Goal: Task Accomplishment & Management: Use online tool/utility

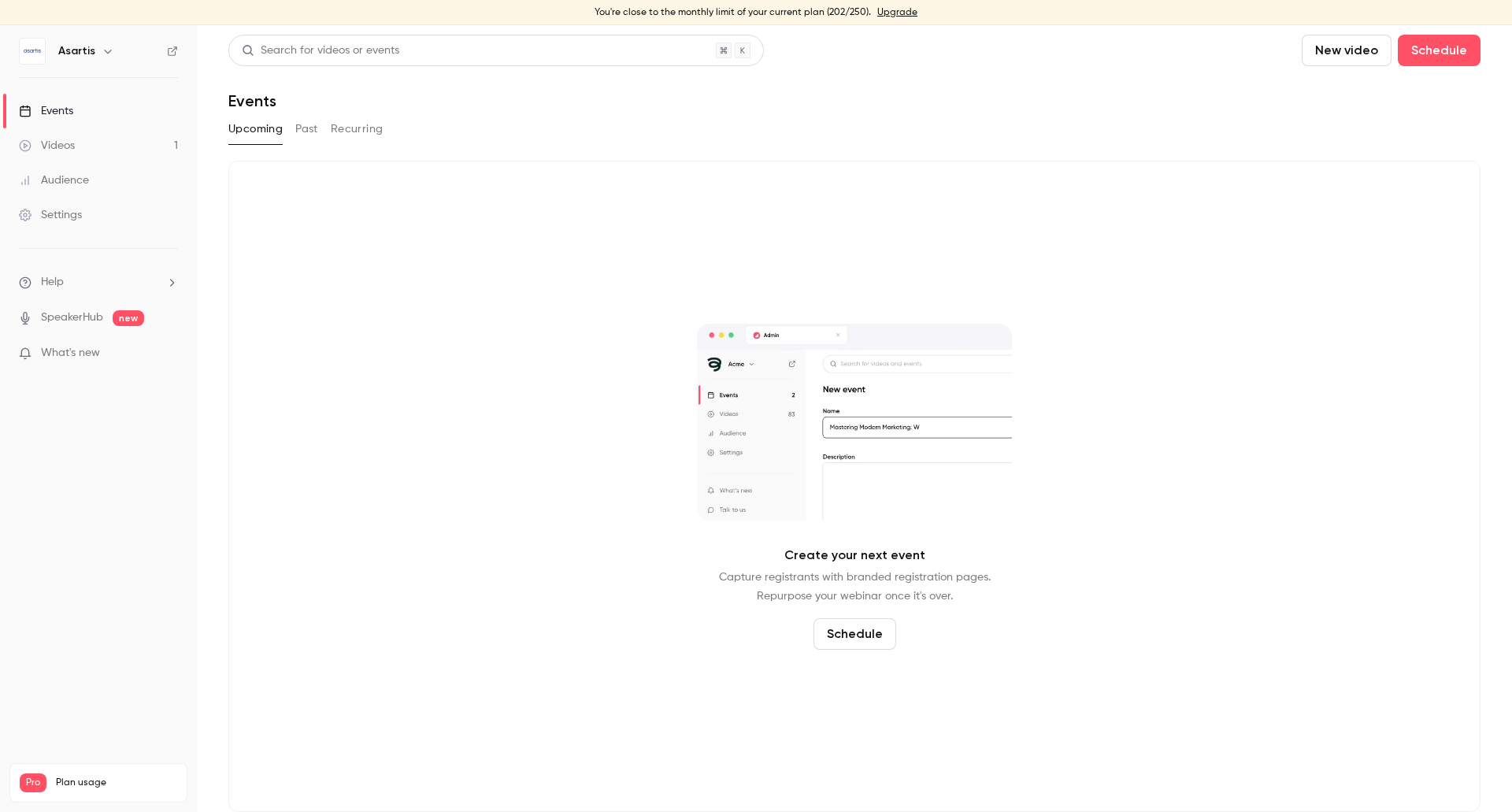
click at [301, 128] on button "Past" at bounding box center [307, 129] width 23 height 25
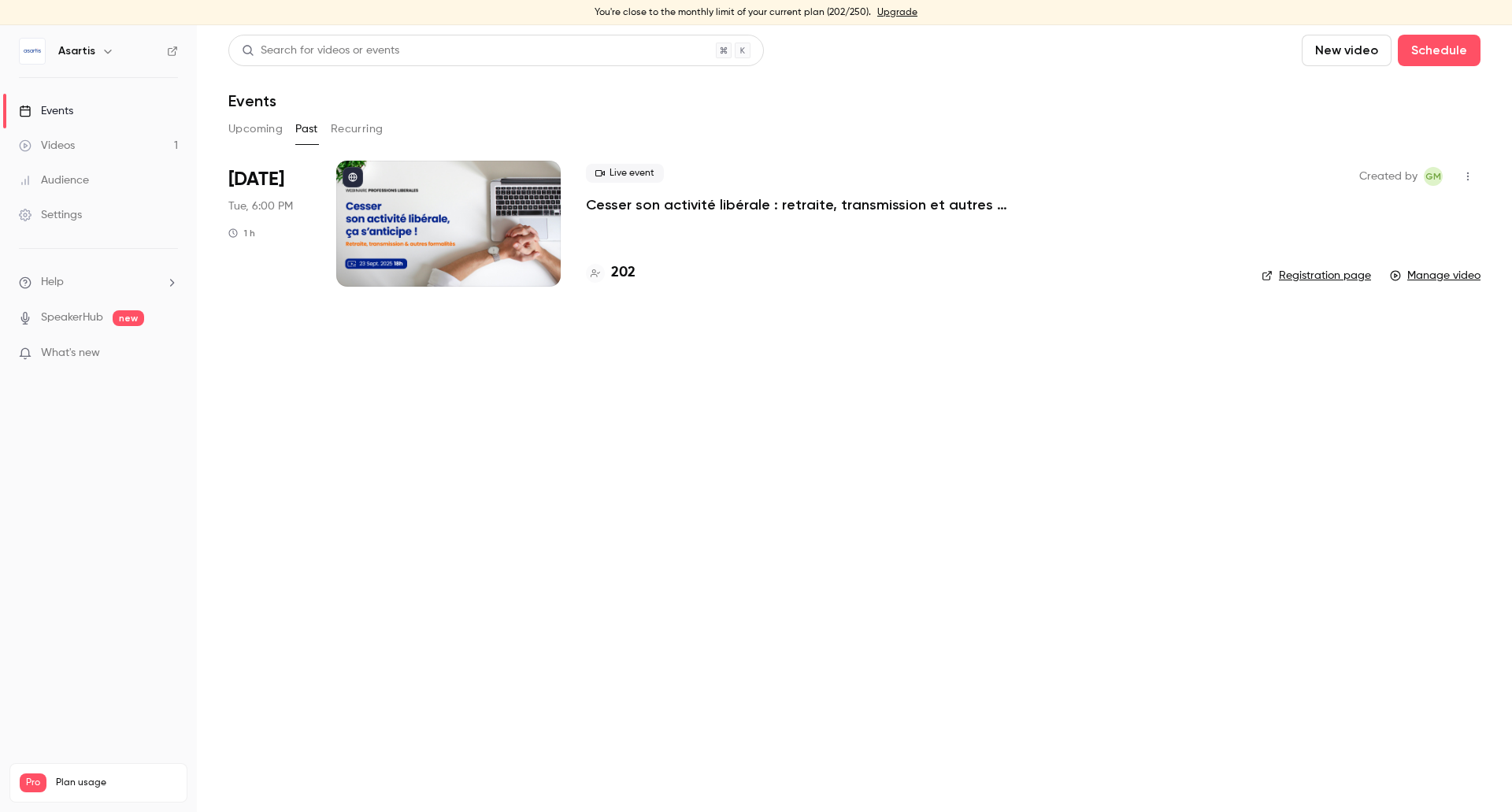
click at [373, 234] on div at bounding box center [449, 223] width 225 height 126
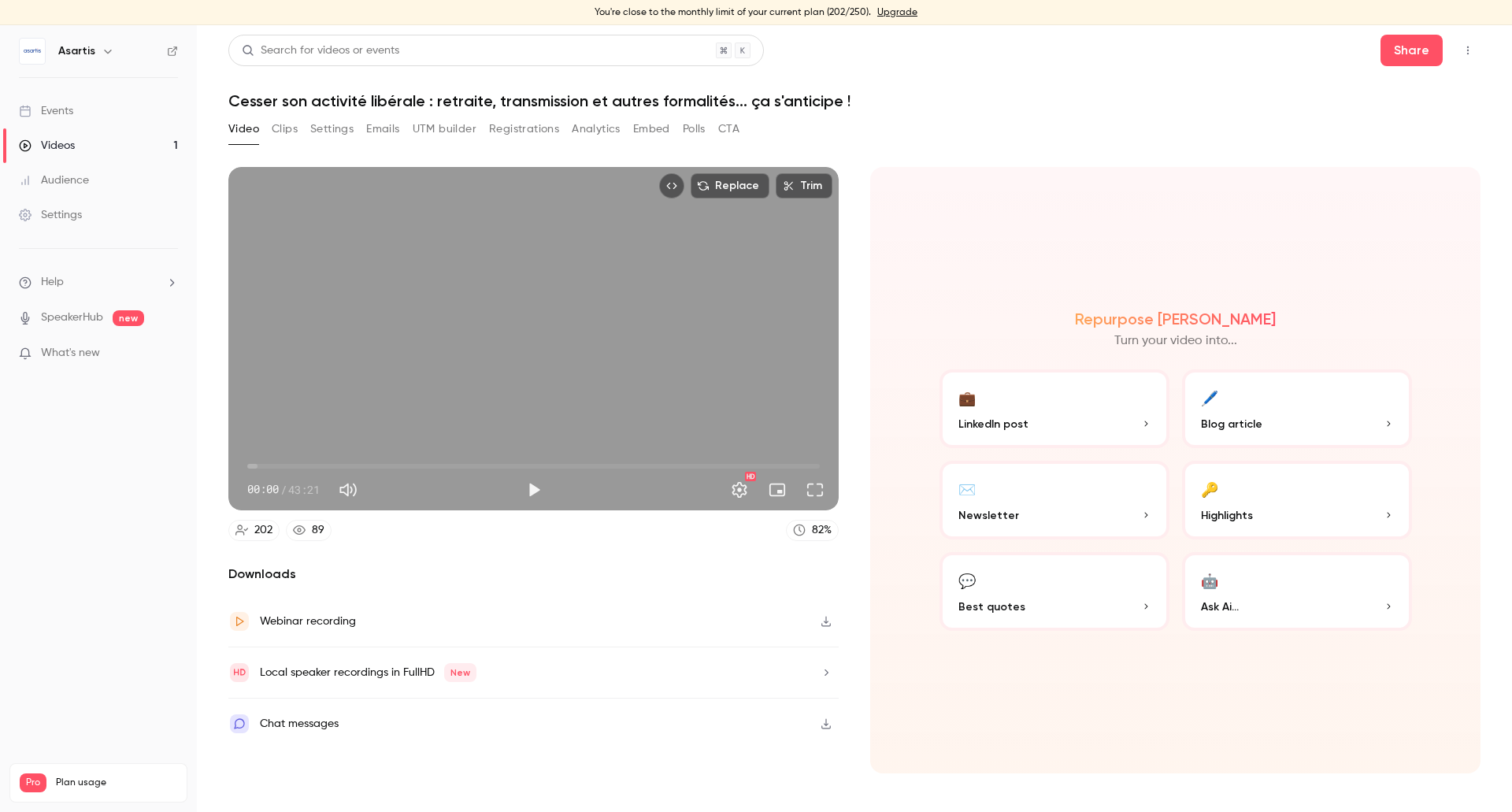
click at [261, 528] on div "202" at bounding box center [263, 529] width 18 height 16
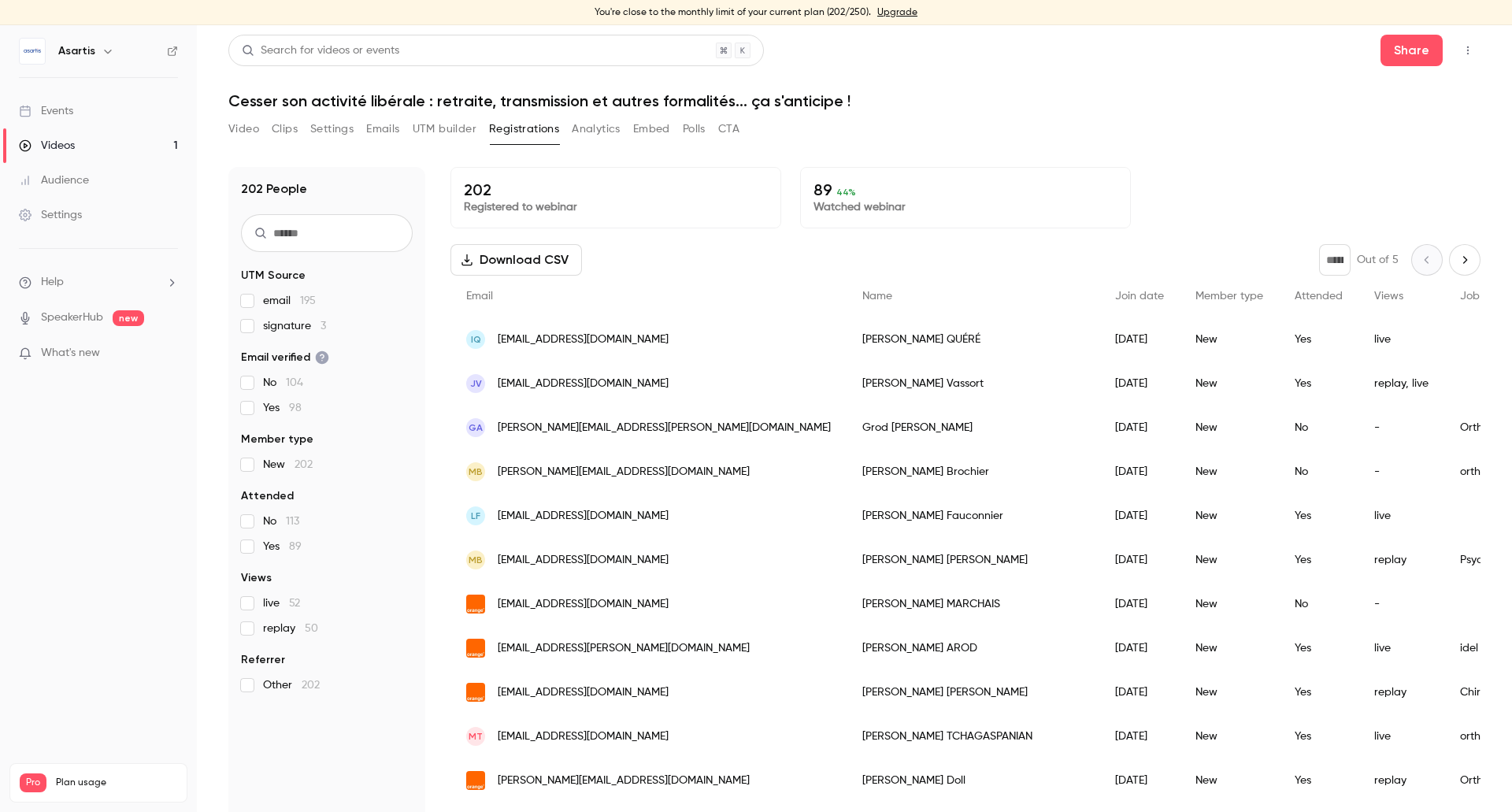
click at [550, 255] on button "Download CSV" at bounding box center [516, 259] width 132 height 32
